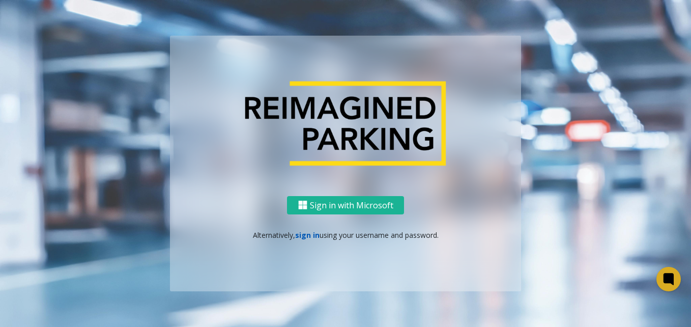
drag, startPoint x: 0, startPoint y: 0, endPoint x: 309, endPoint y: 237, distance: 389.2
click at [309, 237] on link "sign in" at bounding box center [307, 235] width 24 height 10
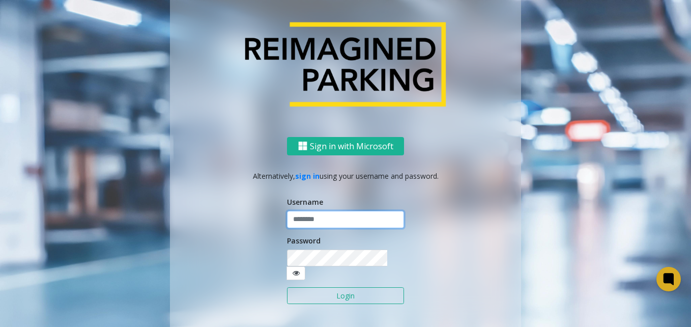
click at [304, 222] on input "text" at bounding box center [345, 219] width 117 height 17
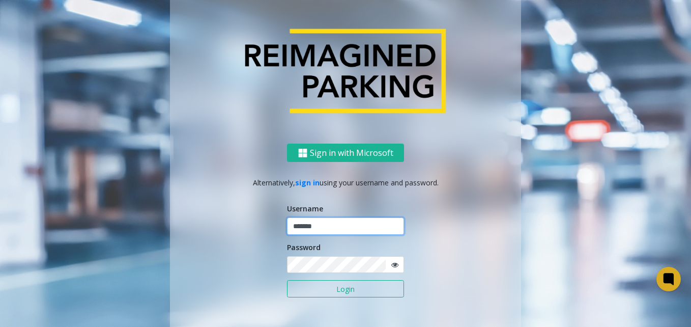
type input "*******"
click at [287, 280] on button "Login" at bounding box center [345, 288] width 117 height 17
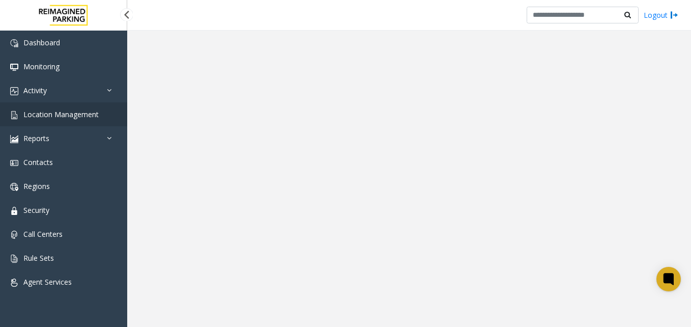
click at [55, 114] on span "Location Management" at bounding box center [60, 114] width 75 height 10
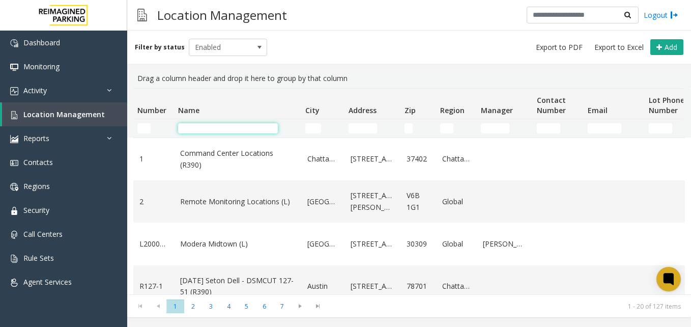
click at [196, 129] on input "Name Filter" at bounding box center [228, 128] width 100 height 10
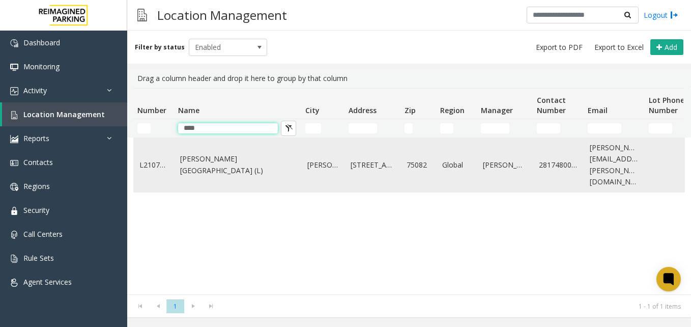
type input "****"
click at [213, 159] on link "[PERSON_NAME][GEOGRAPHIC_DATA] (L)" at bounding box center [237, 164] width 115 height 23
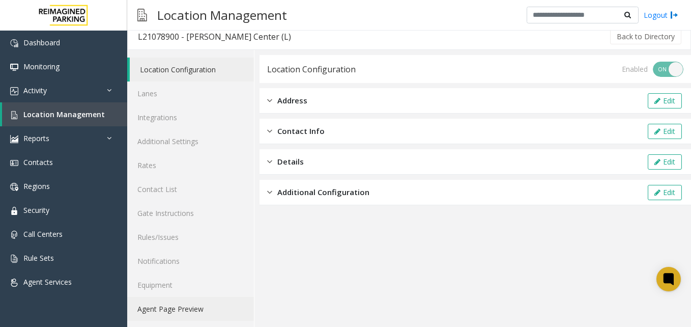
scroll to position [9, 0]
click at [175, 309] on link "Agent Page Preview" at bounding box center [190, 307] width 127 height 24
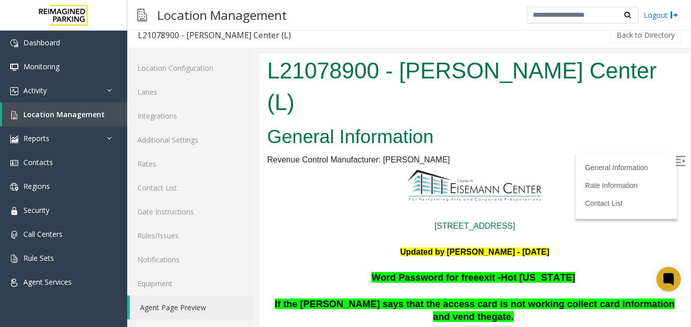
scroll to position [102, 0]
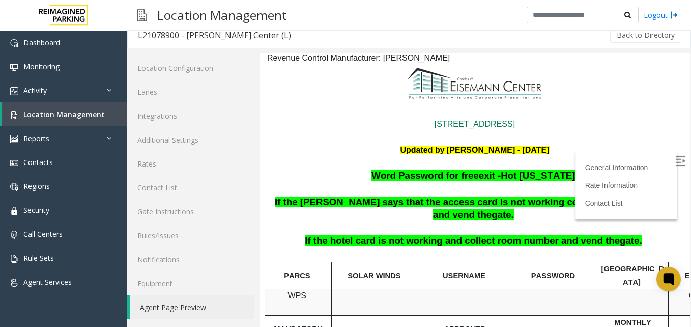
click at [675, 158] on img at bounding box center [680, 161] width 10 height 10
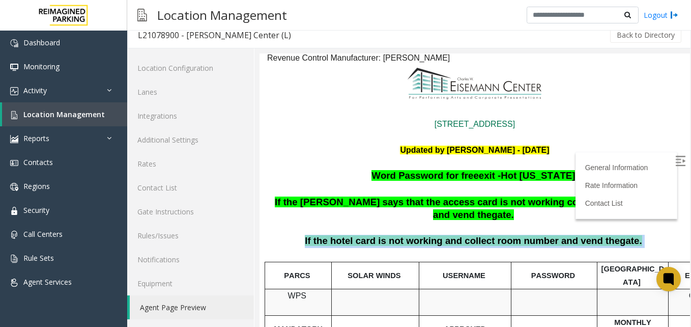
drag, startPoint x: 620, startPoint y: 197, endPoint x: 311, endPoint y: 191, distance: 308.8
click at [311, 234] on p "If the hotel card is not working and collect room number and vend the gate." at bounding box center [474, 240] width 417 height 13
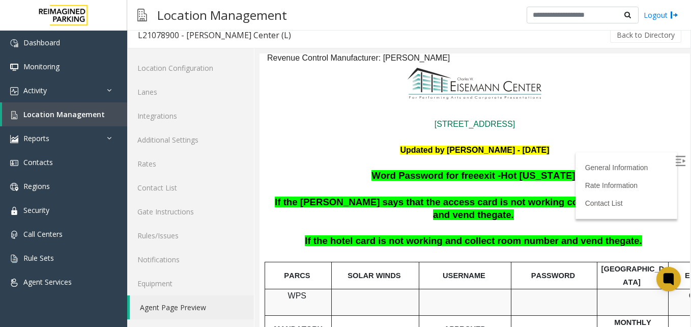
drag, startPoint x: 311, startPoint y: 191, endPoint x: 375, endPoint y: 184, distance: 64.0
click at [375, 222] on p at bounding box center [474, 228] width 417 height 13
